Goal: Answer question/provide support: Answer question/provide support

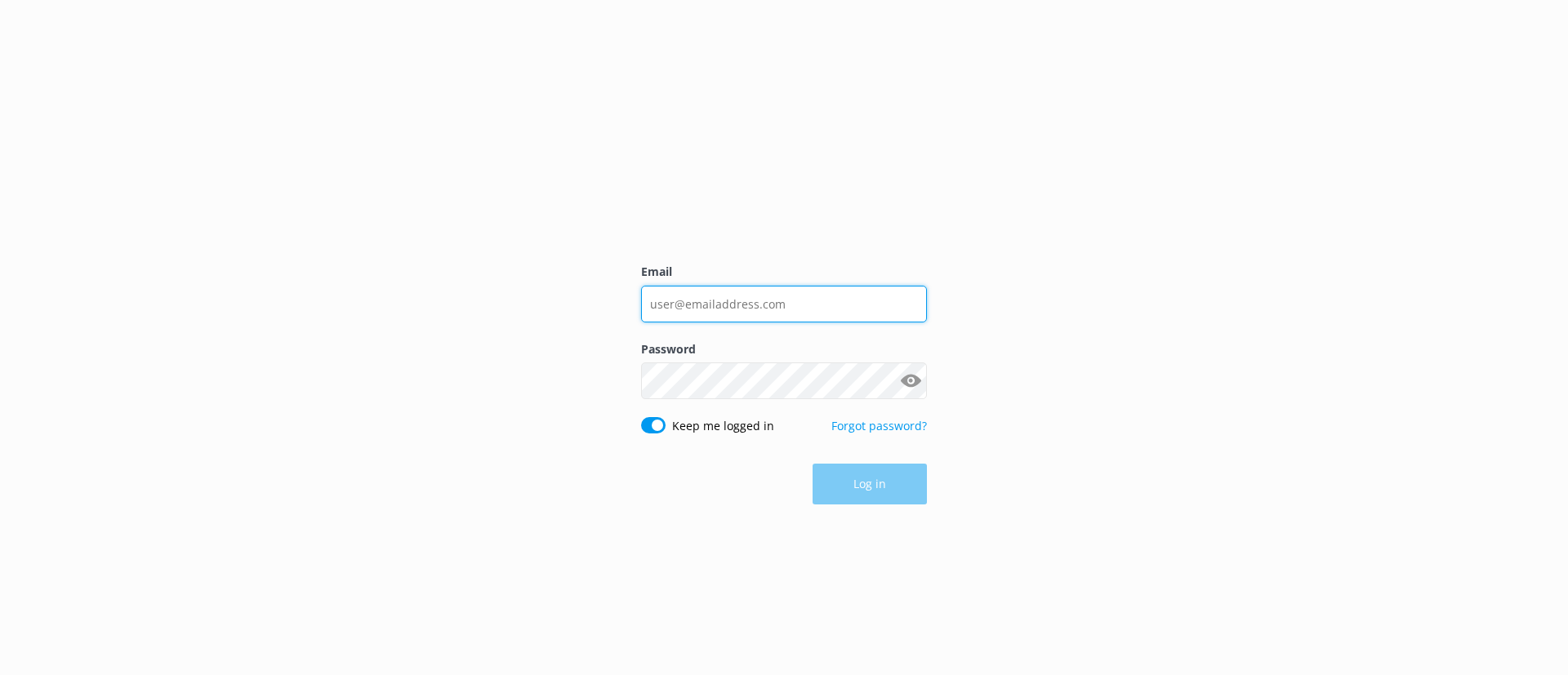
type input "[EMAIL_ADDRESS][DOMAIN_NAME]"
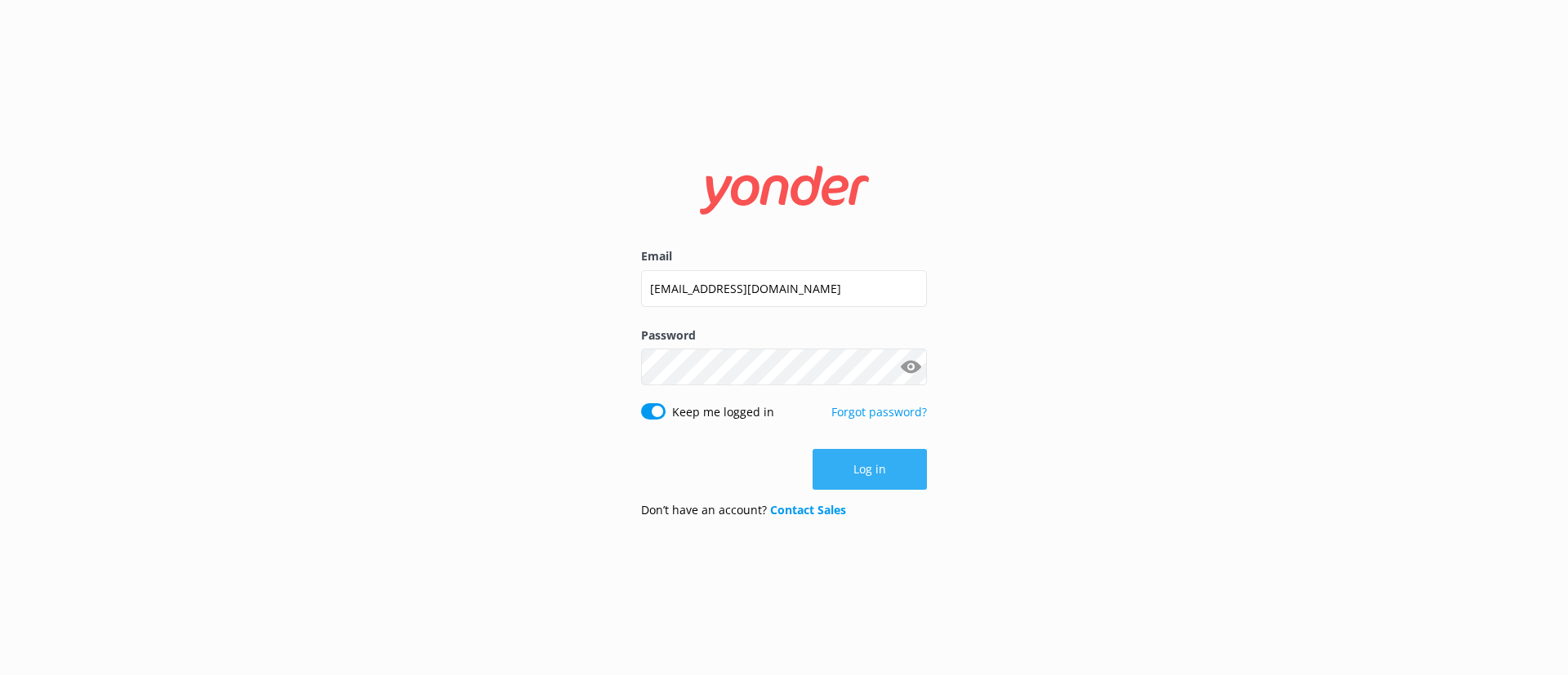
click at [881, 467] on button "Log in" at bounding box center [870, 469] width 114 height 41
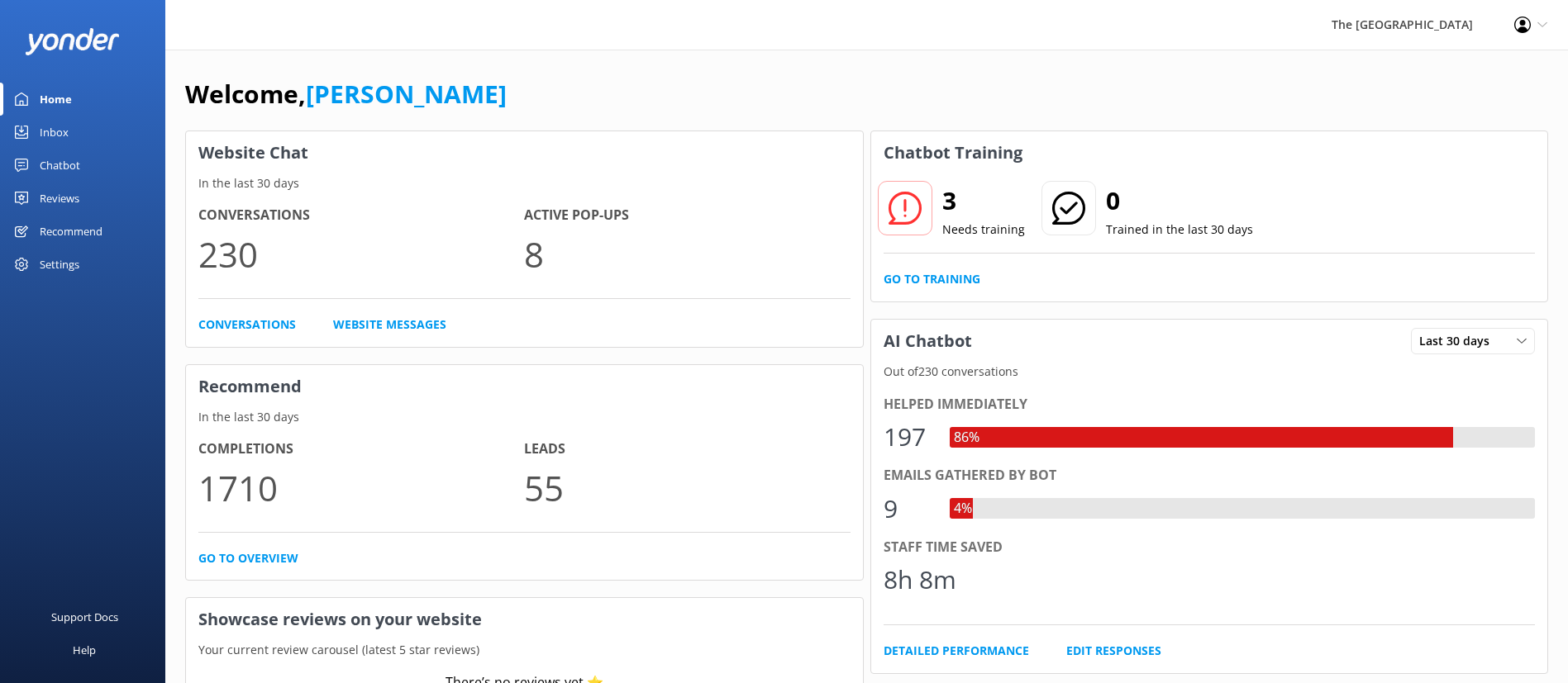
click at [76, 121] on link "Inbox" at bounding box center [82, 132] width 165 height 33
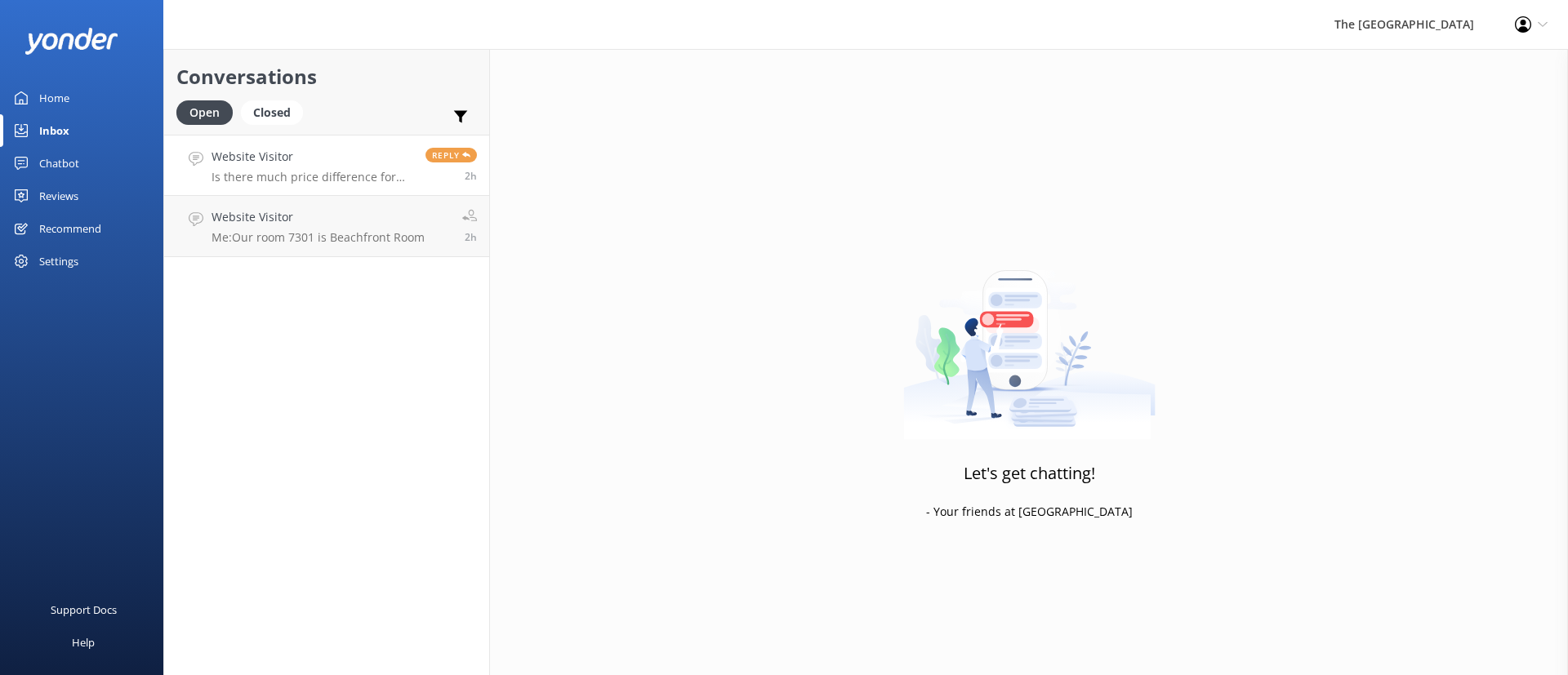
click at [283, 168] on div "Website Visitor Is there much price difference for the 3 bedroom" at bounding box center [312, 165] width 202 height 35
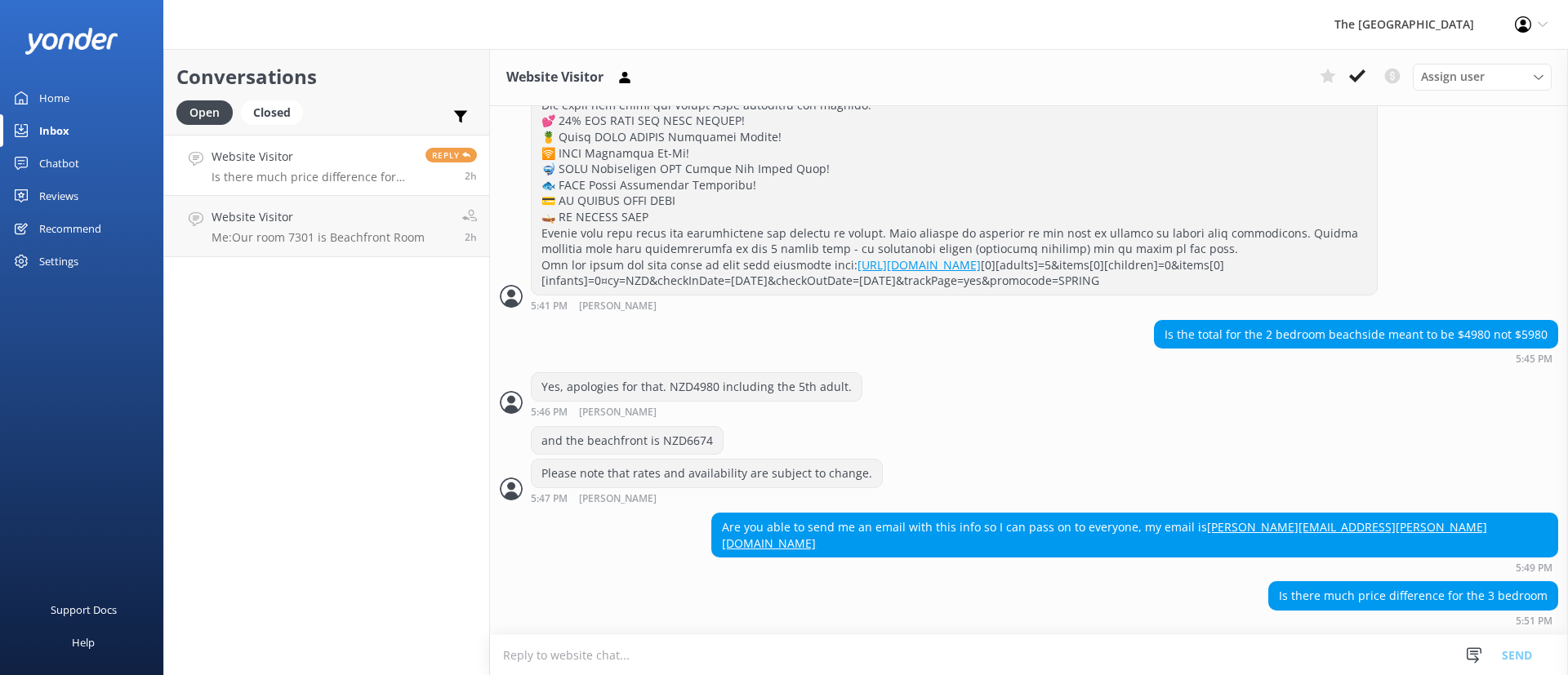
scroll to position [1619, 0]
drag, startPoint x: 1028, startPoint y: 464, endPoint x: 786, endPoint y: 394, distance: 251.9
click at [980, 453] on div "and the beachfront is NZD6674" at bounding box center [1029, 442] width 1078 height 34
drag, startPoint x: 1204, startPoint y: 559, endPoint x: 1219, endPoint y: 559, distance: 15.0
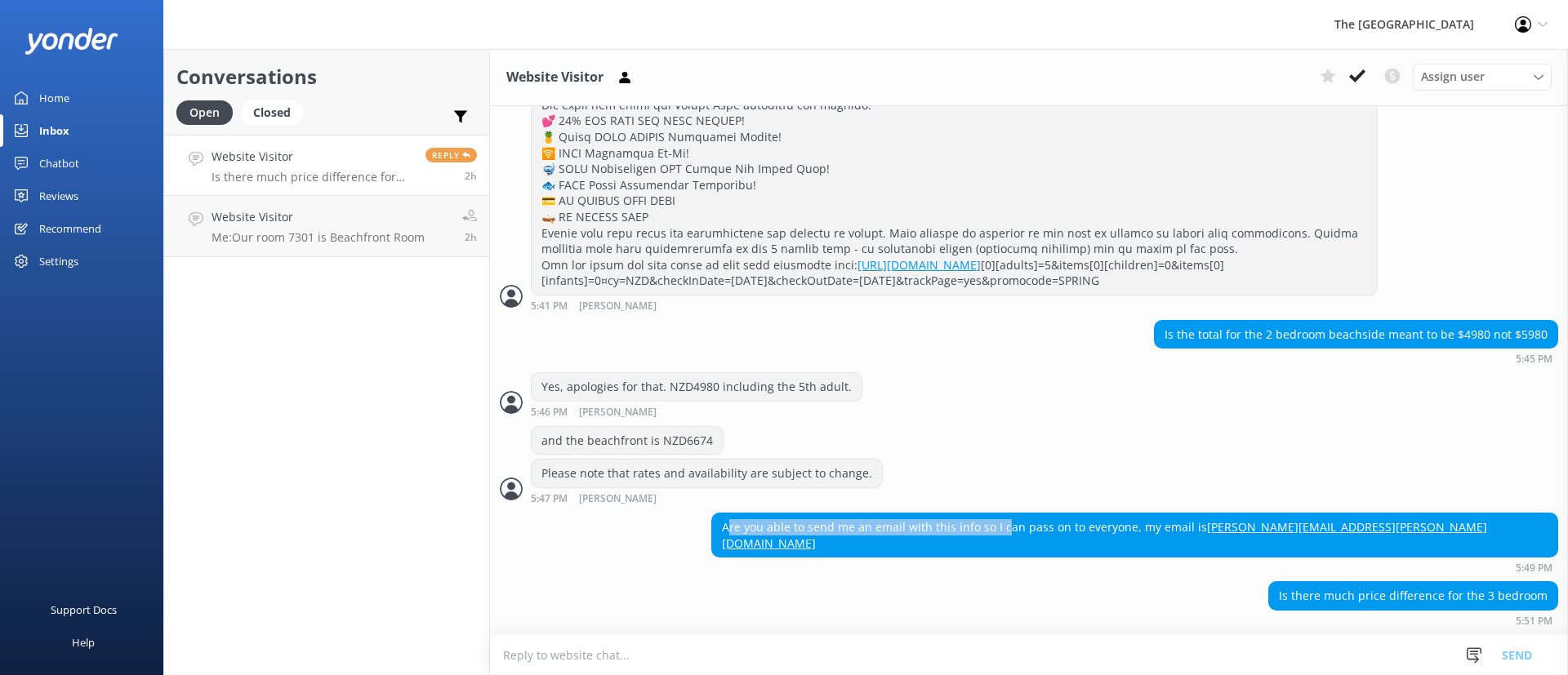
click at [1219, 559] on div "Are you able to send me an email with this info so I can pass on to everyone, m…" at bounding box center [1134, 543] width 847 height 60
click at [1029, 455] on div "and the beachfront is NZD6674" at bounding box center [1029, 442] width 1078 height 34
drag, startPoint x: 1536, startPoint y: 541, endPoint x: 1409, endPoint y: 530, distance: 127.5
click at [1409, 530] on div "Are you able to send me an email with this info so I can pass on to everyone, m…" at bounding box center [1134, 535] width 845 height 44
copy link "[PERSON_NAME][EMAIL_ADDRESS][PERSON_NAME][DOMAIN_NAME]"
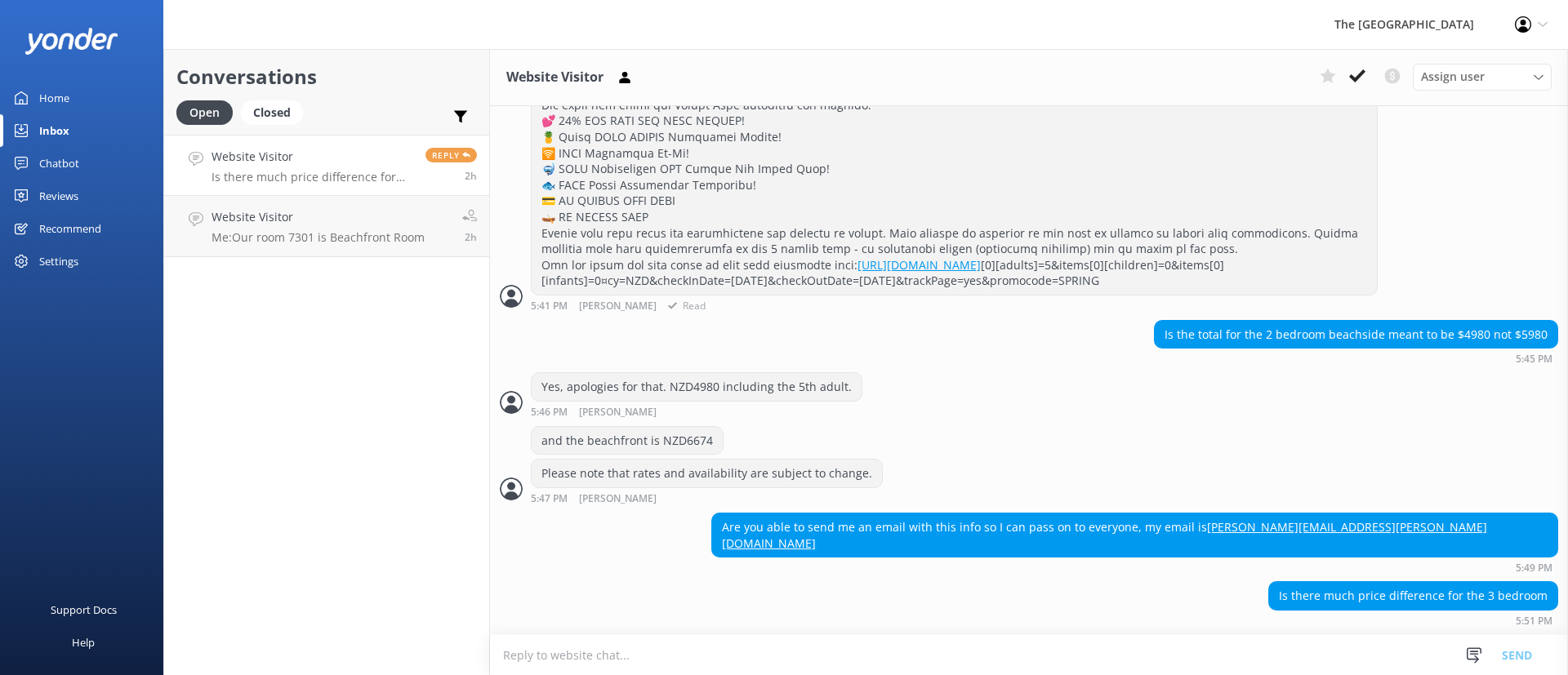
click at [1210, 276] on div "[URL][DOMAIN_NAME] [0][adults]=5&items[0][children]=0&items[0][infants]=0¤cy=NZ…" at bounding box center [954, 120] width 845 height 347
click at [973, 426] on div "Yes, apologies for that. NZD4980 including the 5th adult. 5:46 PM [PERSON_NAME]…" at bounding box center [1029, 399] width 1078 height 53
click at [971, 417] on div "Yes, apologies for that. NZD4980 including the 5th adult. 5:46 PM [PERSON_NAME]…" at bounding box center [1029, 395] width 1078 height 45
click at [819, 657] on textarea at bounding box center [1029, 655] width 1078 height 40
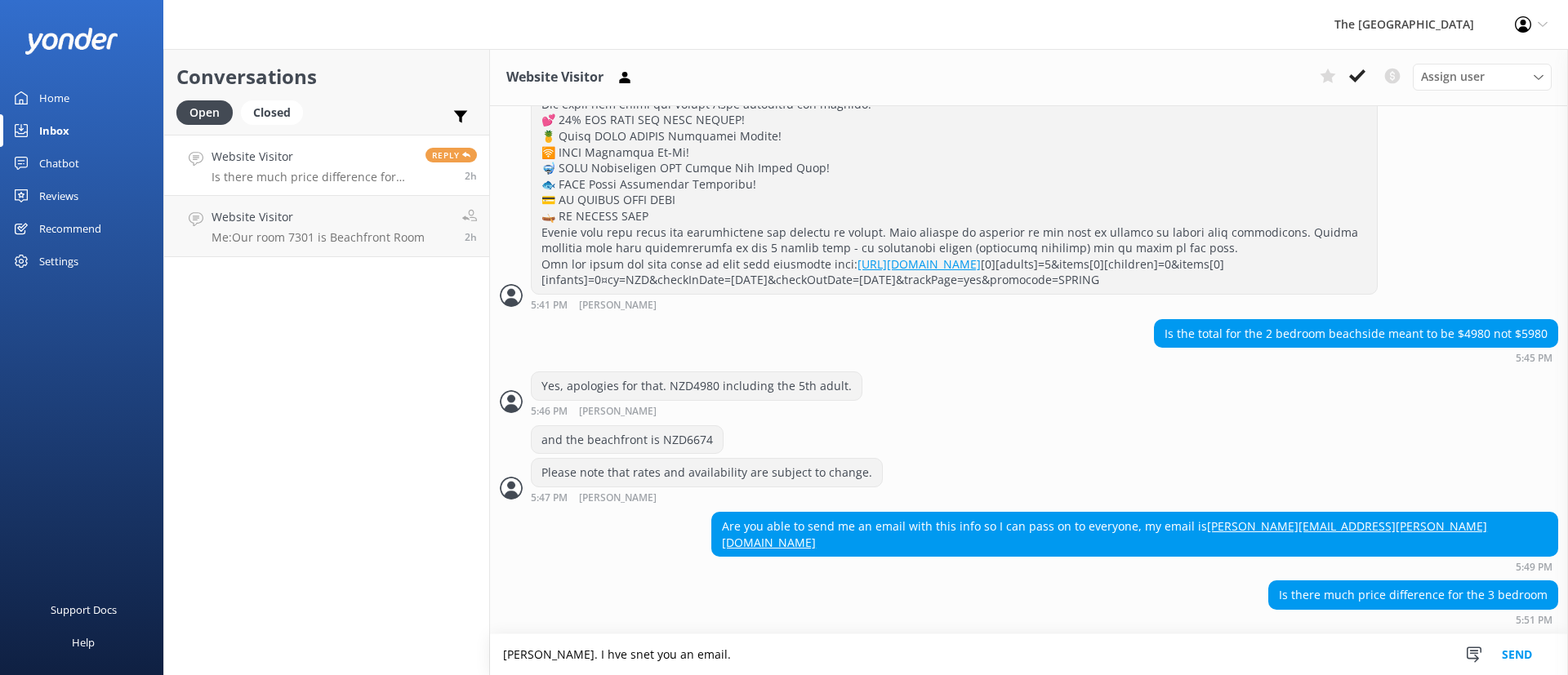
click at [570, 650] on textarea "[PERSON_NAME]. I hve snet you an email." at bounding box center [1029, 655] width 1078 height 41
click at [575, 652] on textarea "[PERSON_NAME]. I hve snet you an email." at bounding box center [1029, 655] width 1078 height 41
click at [602, 653] on textarea "[PERSON_NAME]. I have snet you an email." at bounding box center [1029, 655] width 1078 height 41
click at [832, 659] on textarea "[PERSON_NAME]. I have sent you an email." at bounding box center [1029, 655] width 1078 height 41
click at [1065, 648] on textarea "[PERSON_NAME]. I have sent you an email. I will sent another email withe rates …" at bounding box center [1029, 655] width 1078 height 41
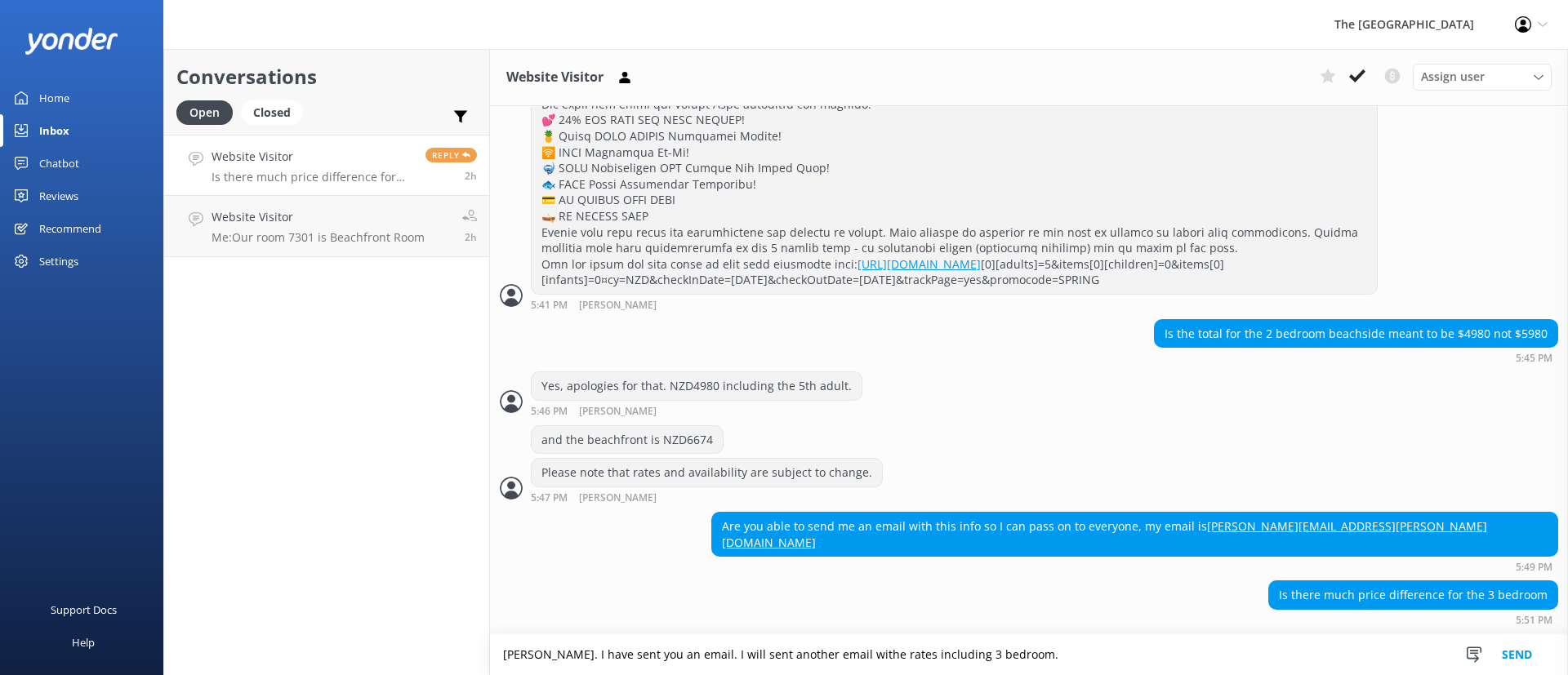
type textarea "[PERSON_NAME]. I have sent you an email. I will sent another email withe rates …"
click at [673, 573] on div "Are you able to send me an email with this info so I can pass on to everyone, m…" at bounding box center [1029, 546] width 1078 height 69
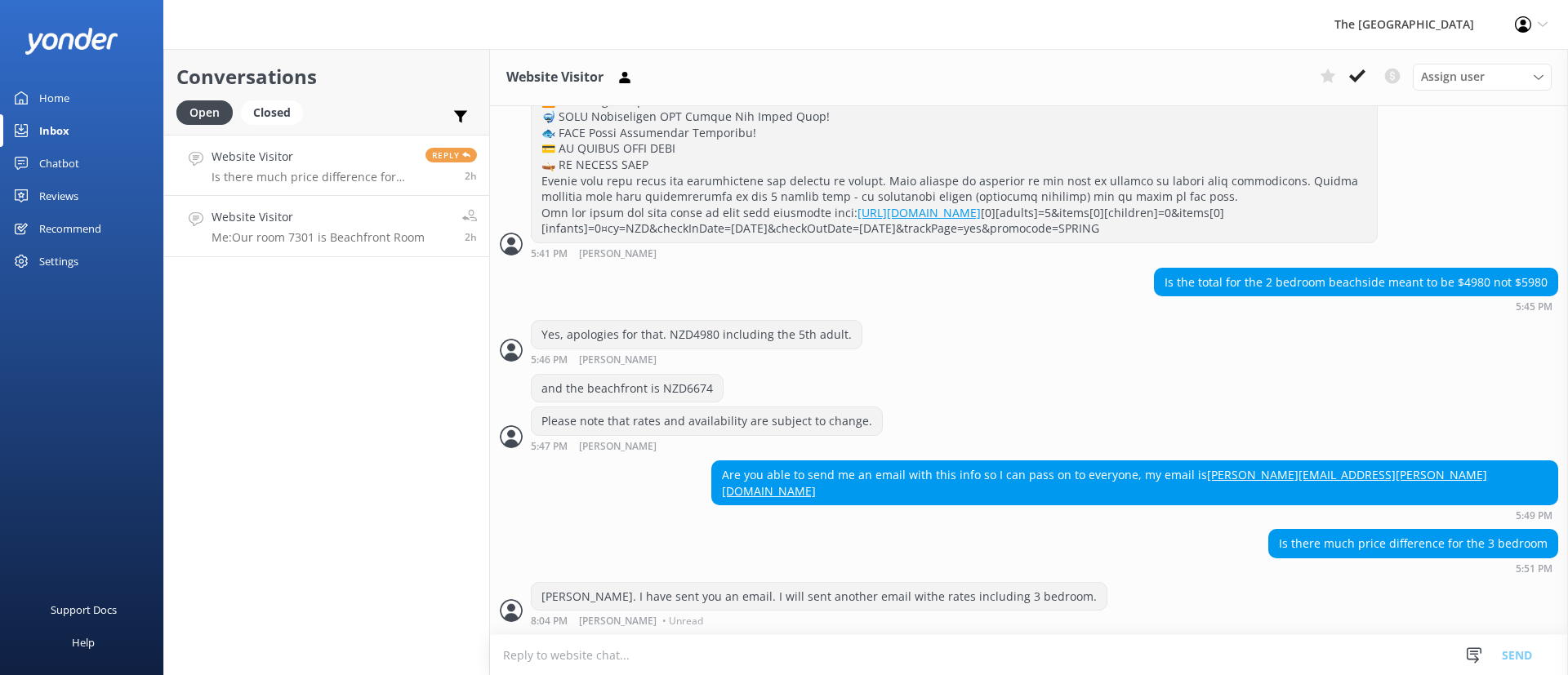
scroll to position [1672, 0]
click at [348, 236] on p "Me: Our room 7301 is Beachfront Room" at bounding box center [318, 237] width 213 height 15
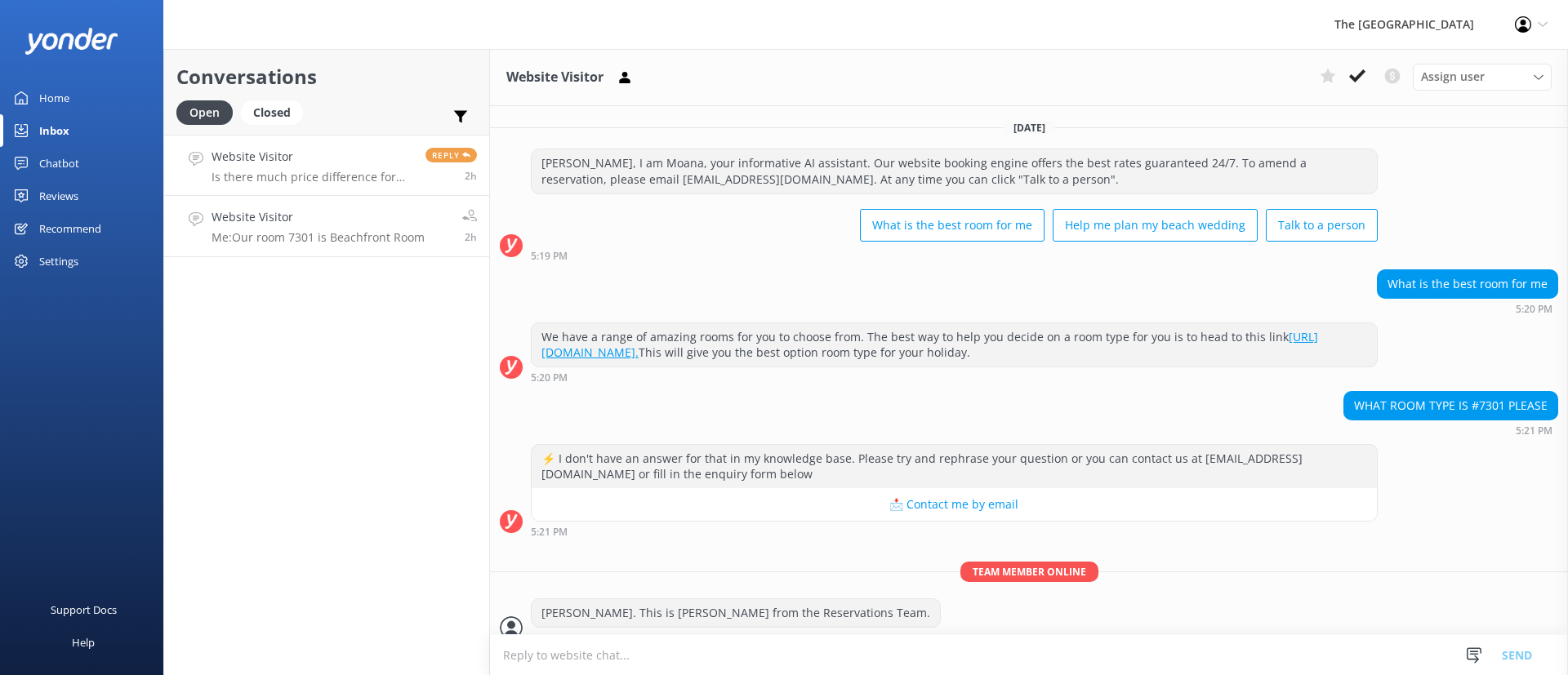
click at [362, 181] on p "Is there much price difference for the 3 bedroom" at bounding box center [312, 177] width 202 height 15
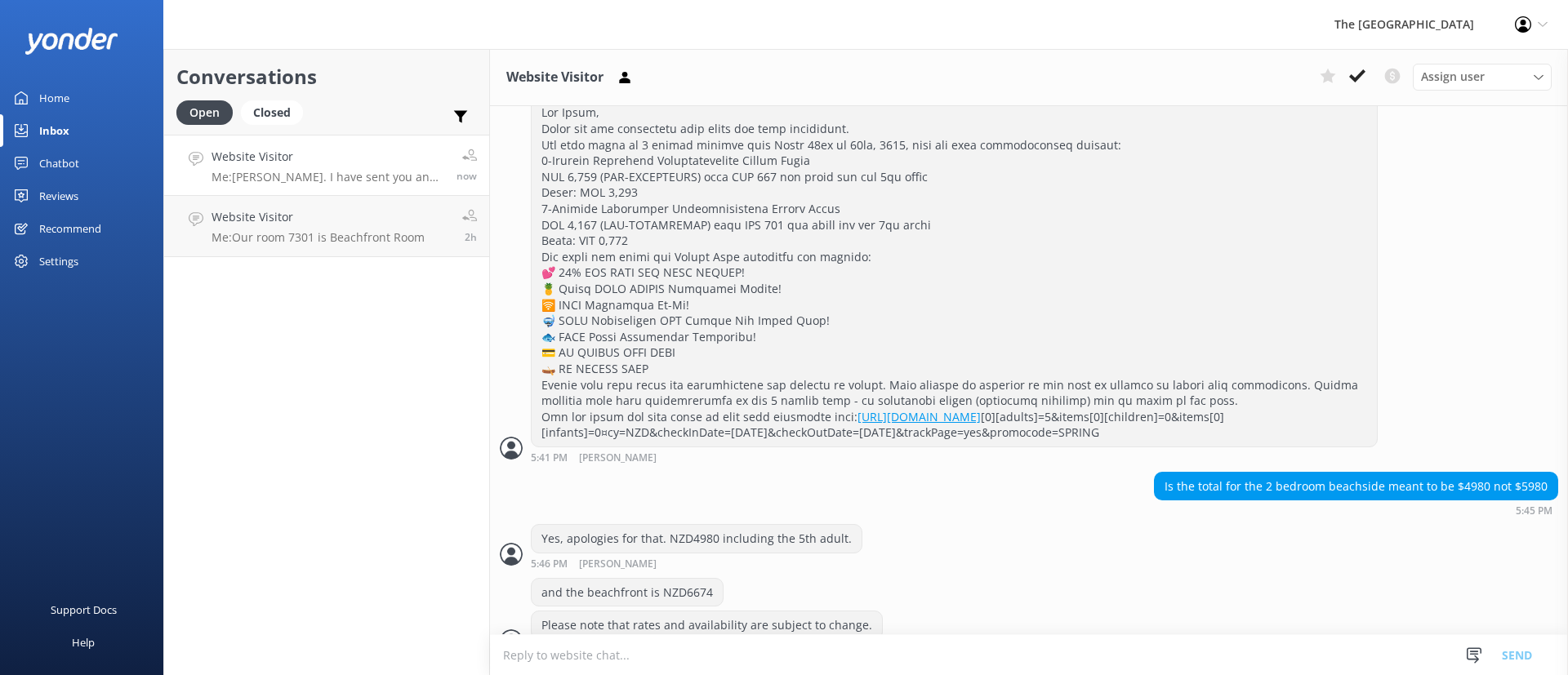
scroll to position [1304, 0]
